Goal: Obtain resource: Obtain resource

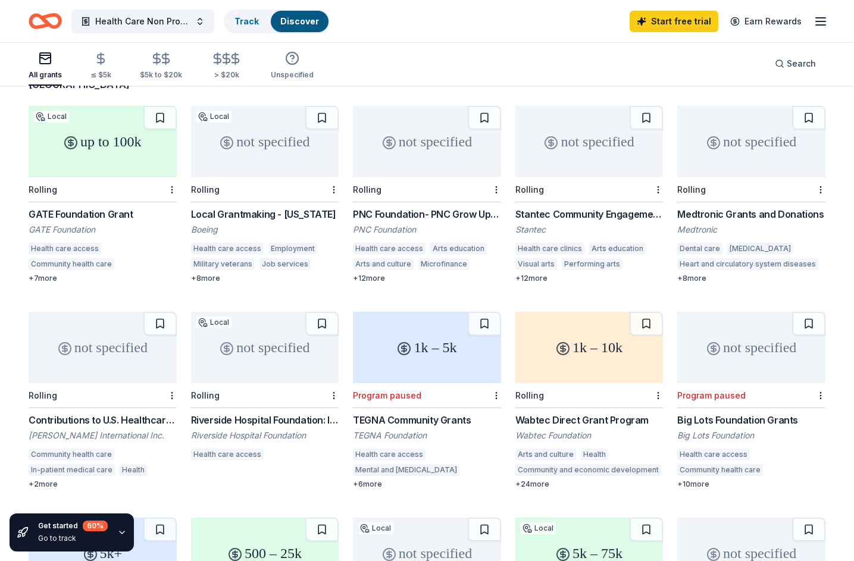
scroll to position [108, 0]
click at [230, 413] on div "Riverside Hospital Foundation: Innovation Grants Riverside Hospital Foundation …" at bounding box center [265, 438] width 148 height 51
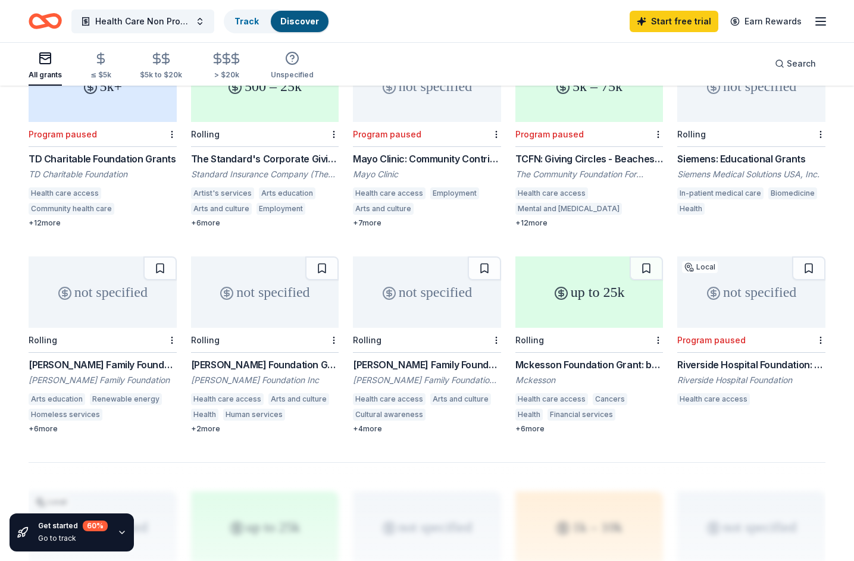
scroll to position [577, 0]
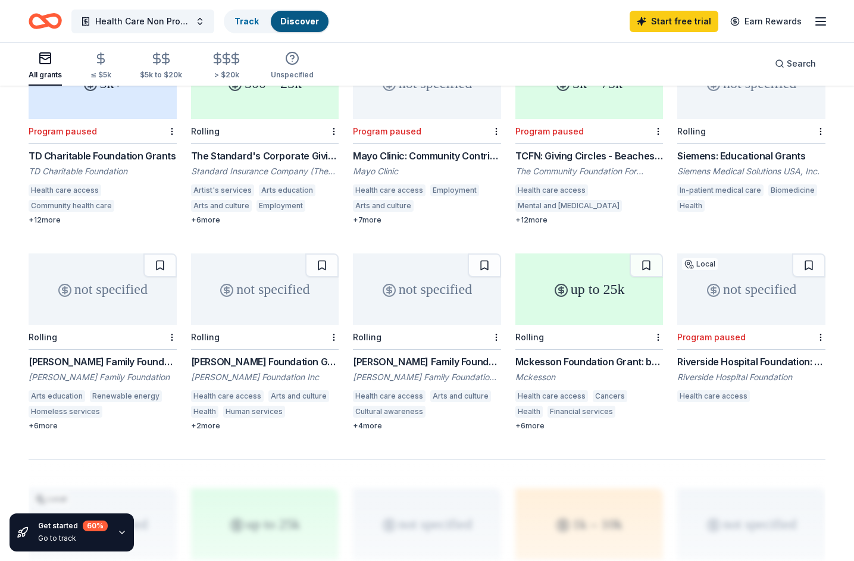
click at [214, 355] on div "A. O. Smith Foundation Grants" at bounding box center [265, 362] width 148 height 14
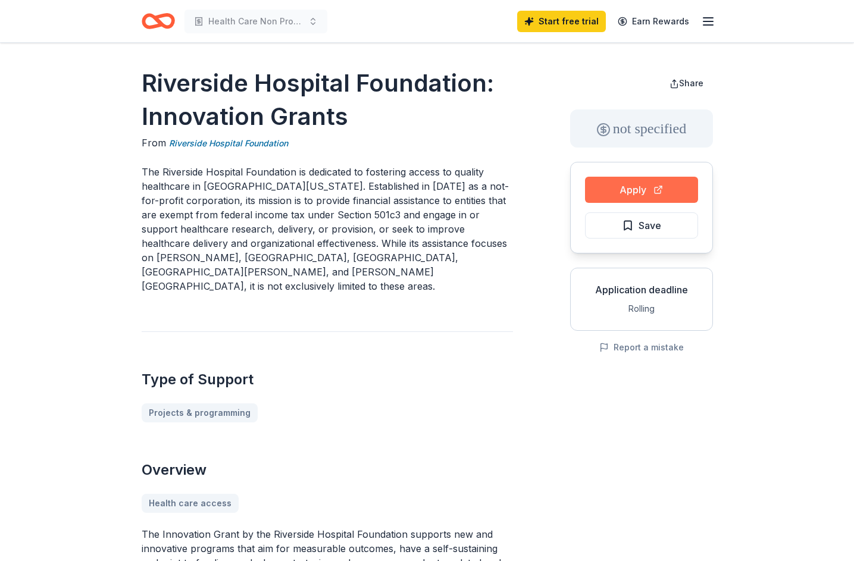
click at [640, 187] on button "Apply" at bounding box center [641, 190] width 113 height 26
click at [627, 191] on button "Apply" at bounding box center [641, 190] width 113 height 26
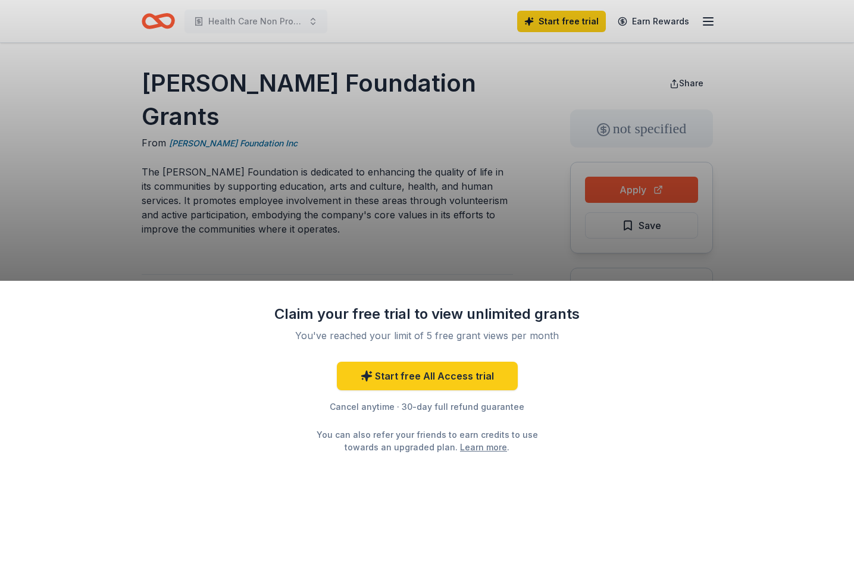
click at [293, 209] on div "Claim your free trial to view unlimited grants You've reached your limit of 5 f…" at bounding box center [427, 280] width 854 height 561
